Goal: Task Accomplishment & Management: Manage account settings

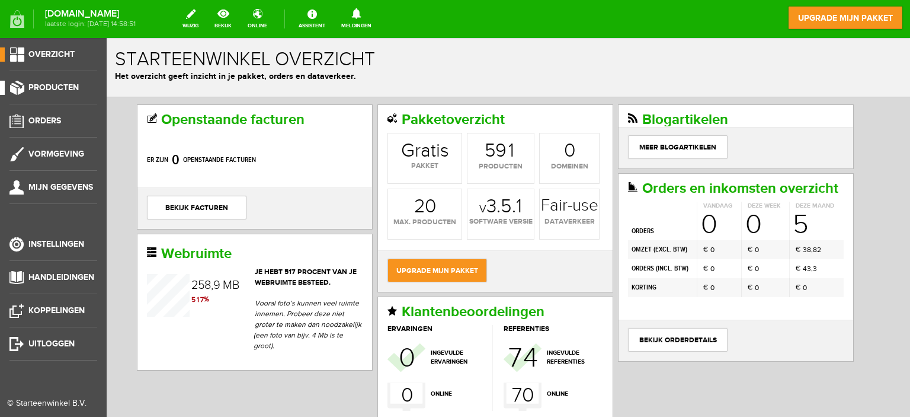
click at [55, 82] on span "Producten" at bounding box center [53, 87] width 50 height 10
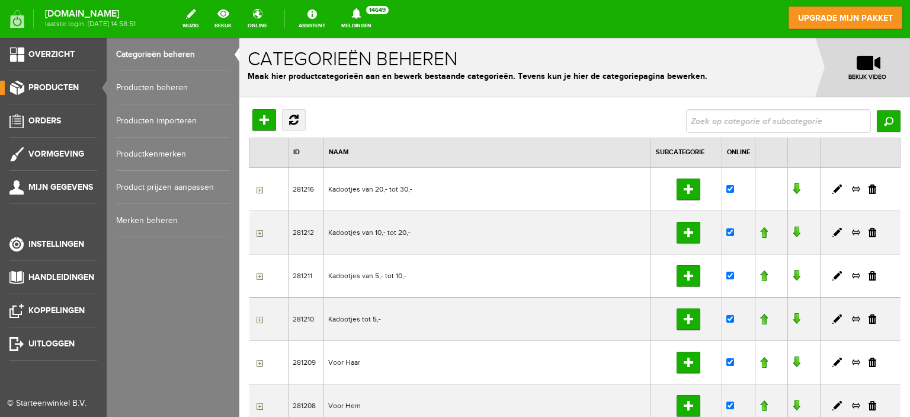
click at [141, 86] on link "Producten beheren" at bounding box center [173, 87] width 114 height 33
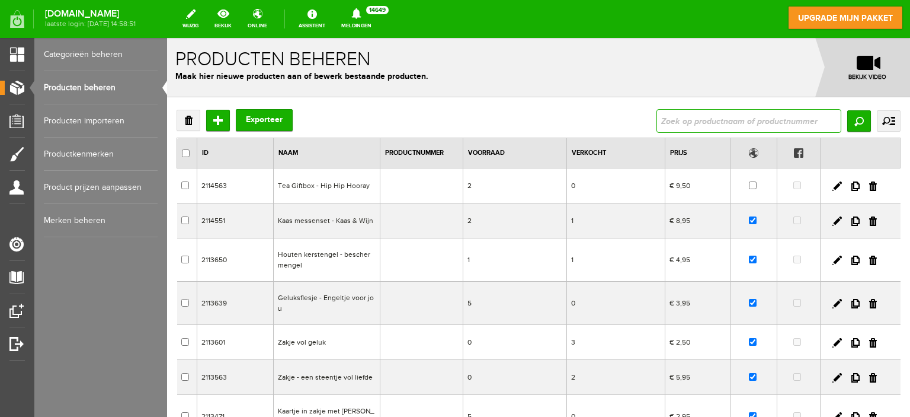
click at [723, 124] on input "text" at bounding box center [749, 121] width 185 height 24
type input "badzout"
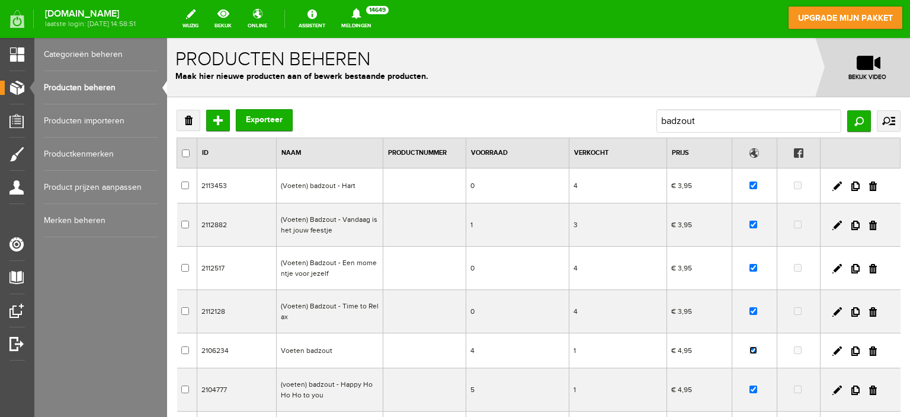
click at [750, 348] on input "checkbox" at bounding box center [754, 350] width 8 height 8
checkbox input "false"
click at [747, 306] on td at bounding box center [755, 311] width 46 height 43
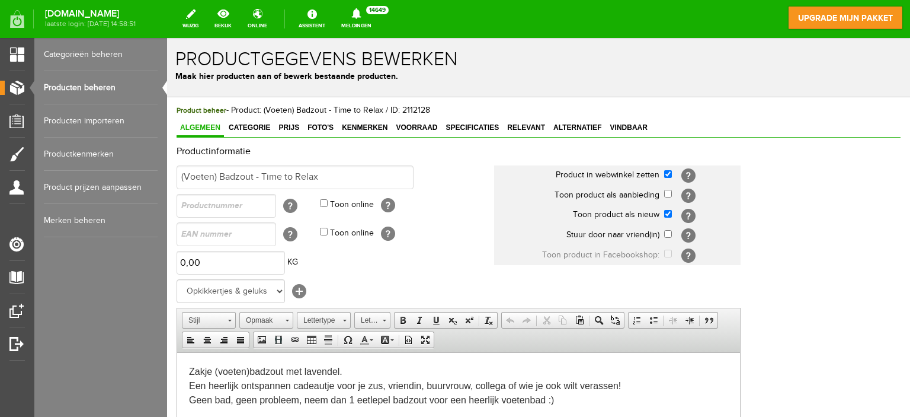
click at [98, 88] on link "Producten beheren" at bounding box center [101, 87] width 114 height 33
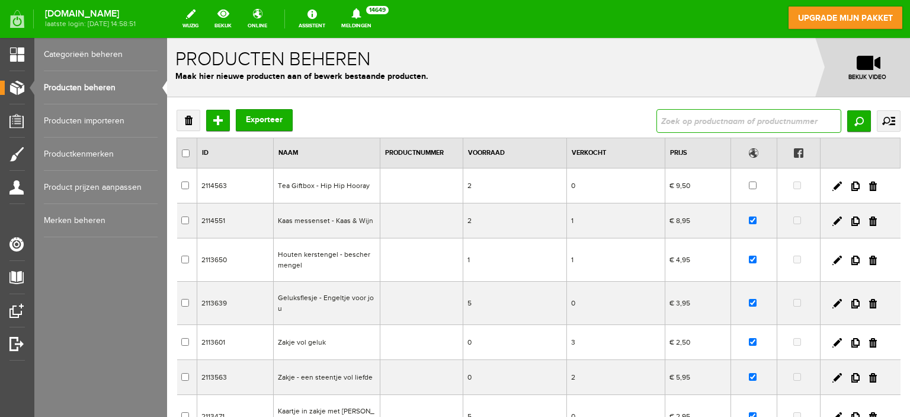
click at [693, 124] on input "text" at bounding box center [749, 121] width 185 height 24
type input "badzout"
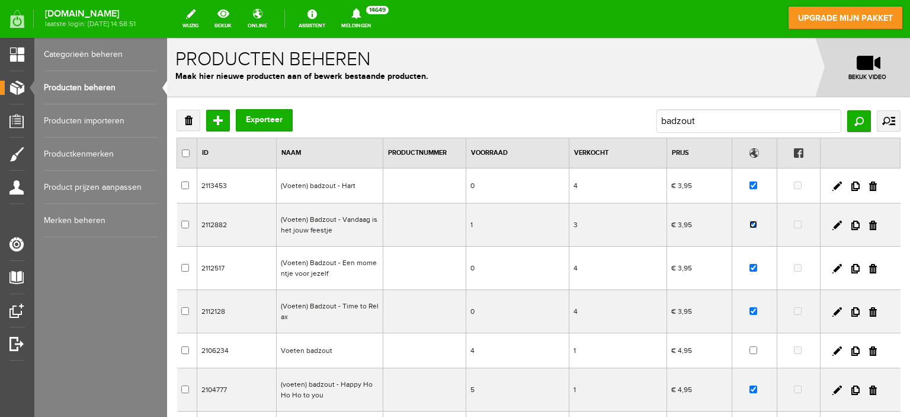
click at [750, 222] on input "checkbox" at bounding box center [754, 225] width 8 height 8
checkbox input "false"
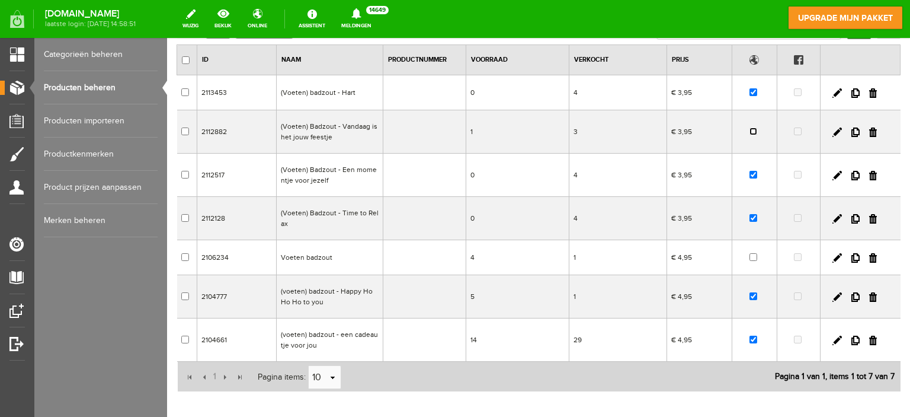
scroll to position [119, 0]
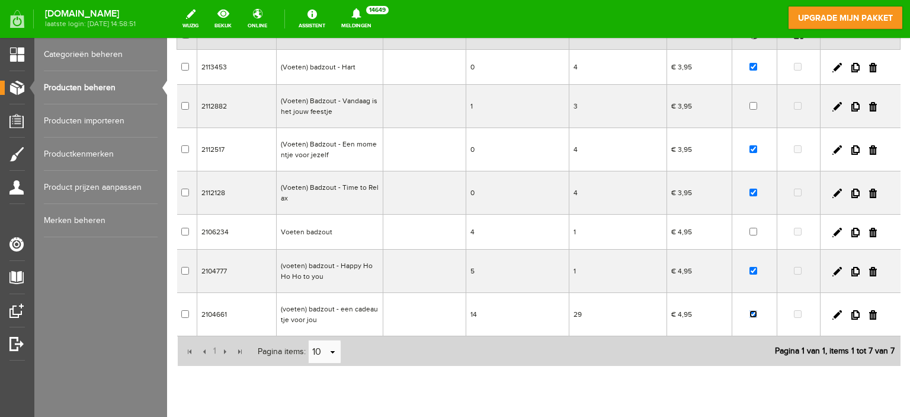
click at [750, 310] on input "checkbox" at bounding box center [754, 314] width 8 height 8
checkbox input "false"
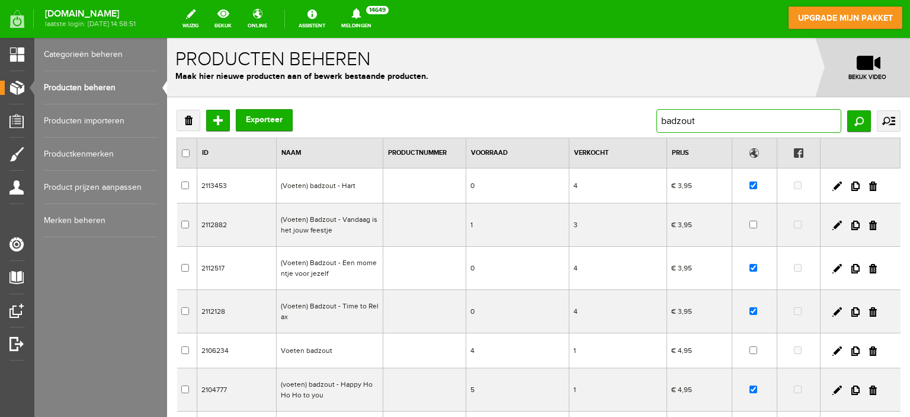
click at [692, 123] on input "badzout" at bounding box center [749, 121] width 185 height 24
type input "b"
type input "zout"
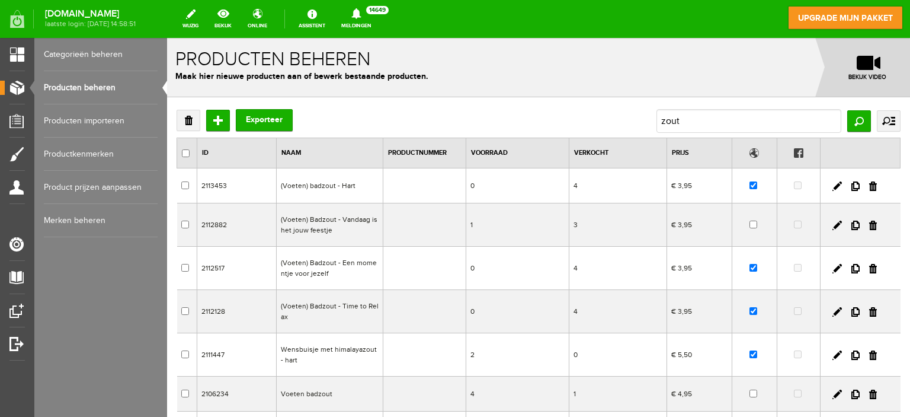
scroll to position [59, 0]
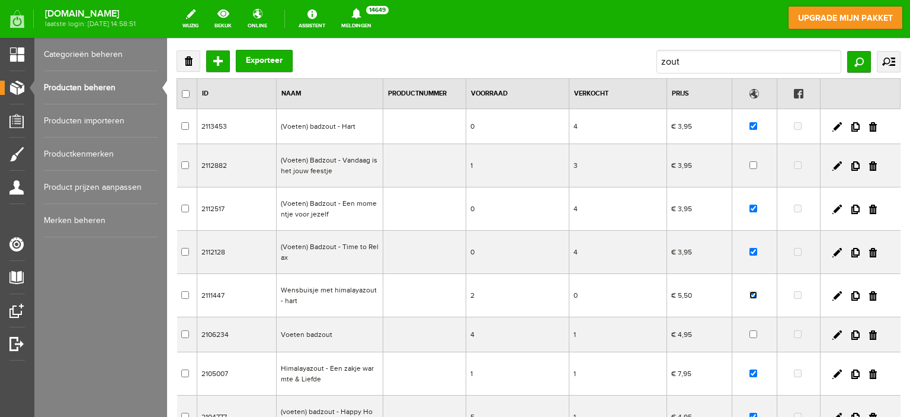
click at [750, 292] on input "checkbox" at bounding box center [754, 295] width 8 height 8
checkbox input "false"
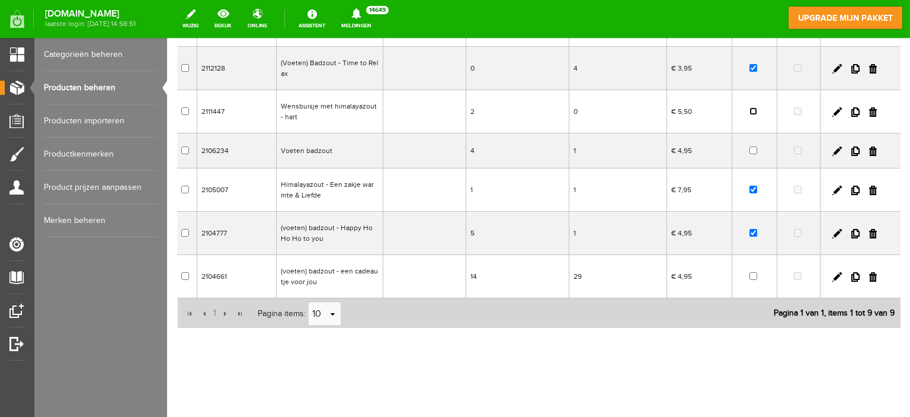
scroll to position [0, 0]
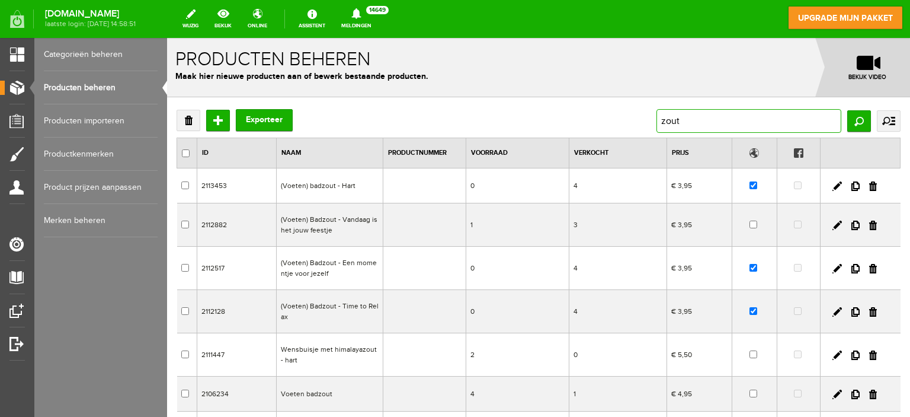
click at [682, 119] on input "zout" at bounding box center [749, 121] width 185 height 24
type input "z"
type input "bodyscrub"
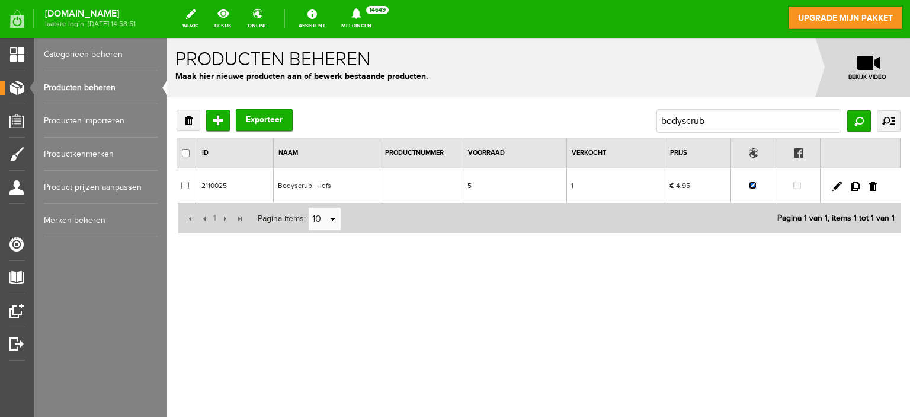
click at [750, 183] on input "checkbox" at bounding box center [753, 185] width 8 height 8
checkbox input "false"
click at [713, 120] on input "bodyscrub" at bounding box center [749, 121] width 185 height 24
type input "b"
type input "h"
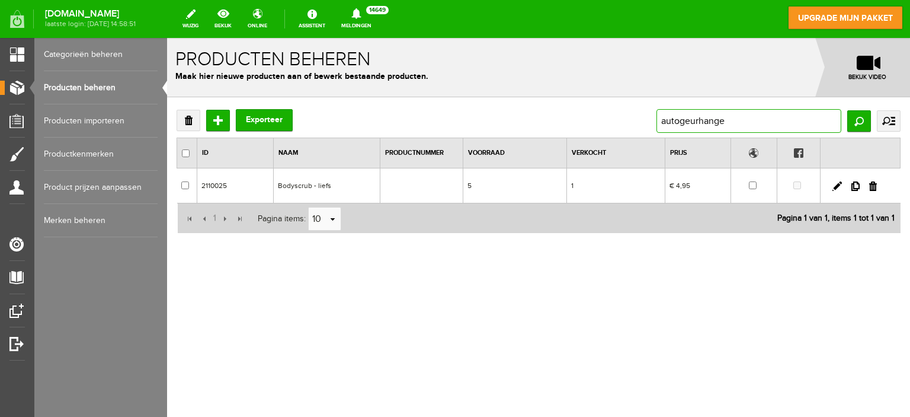
type input "autogeurhanger"
